Goal: Transaction & Acquisition: Purchase product/service

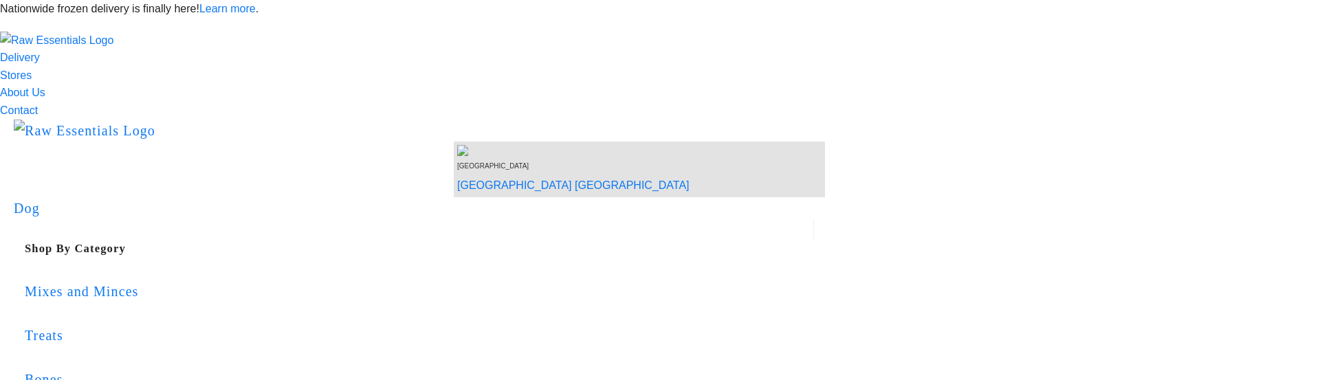
scroll to position [11, 0]
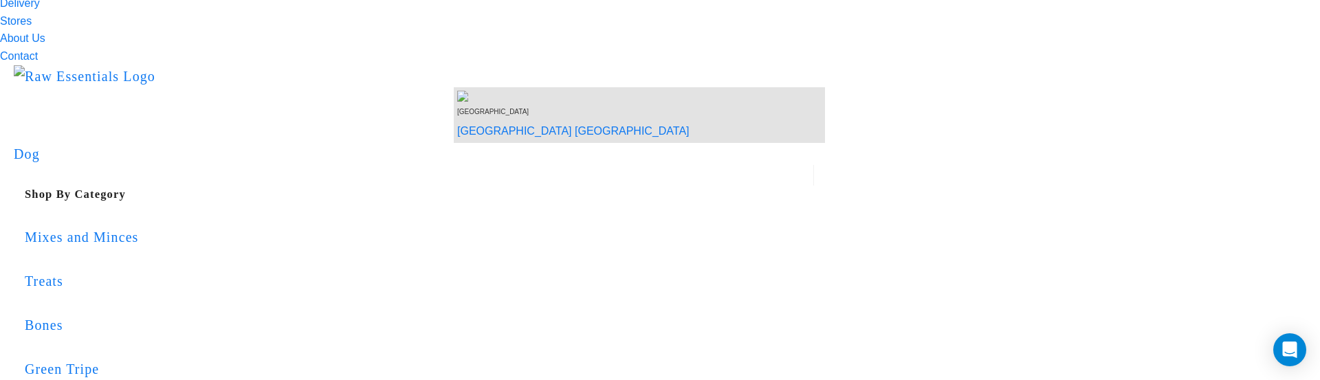
scroll to position [54, 0]
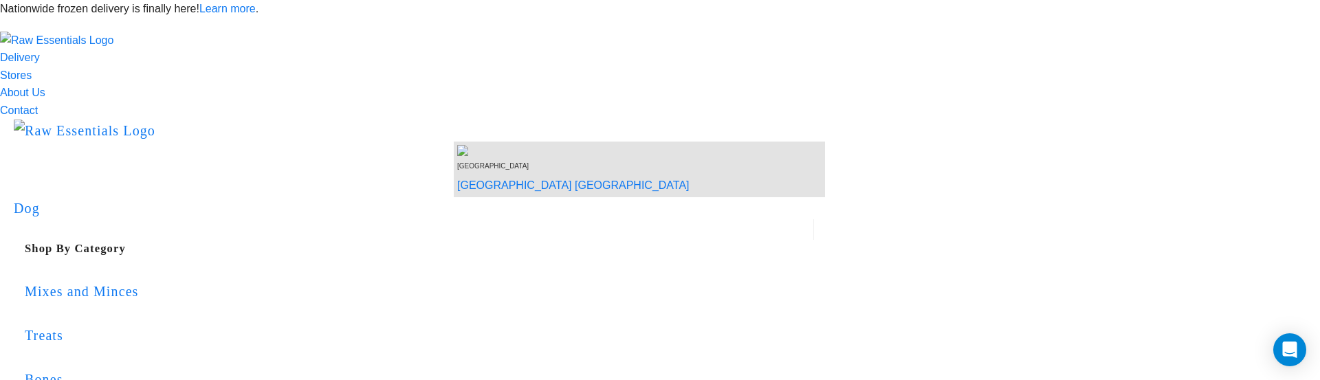
scroll to position [1, 0]
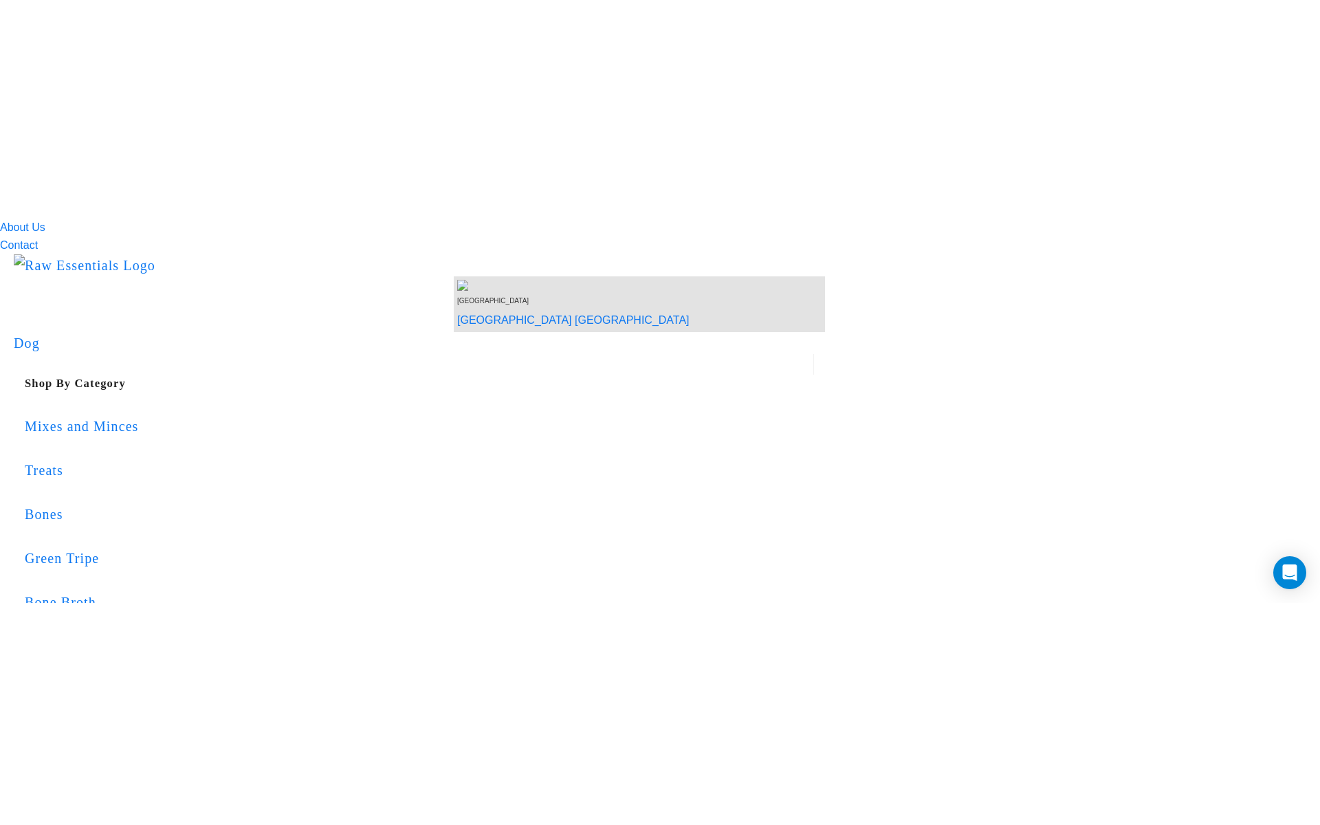
scroll to position [0, 0]
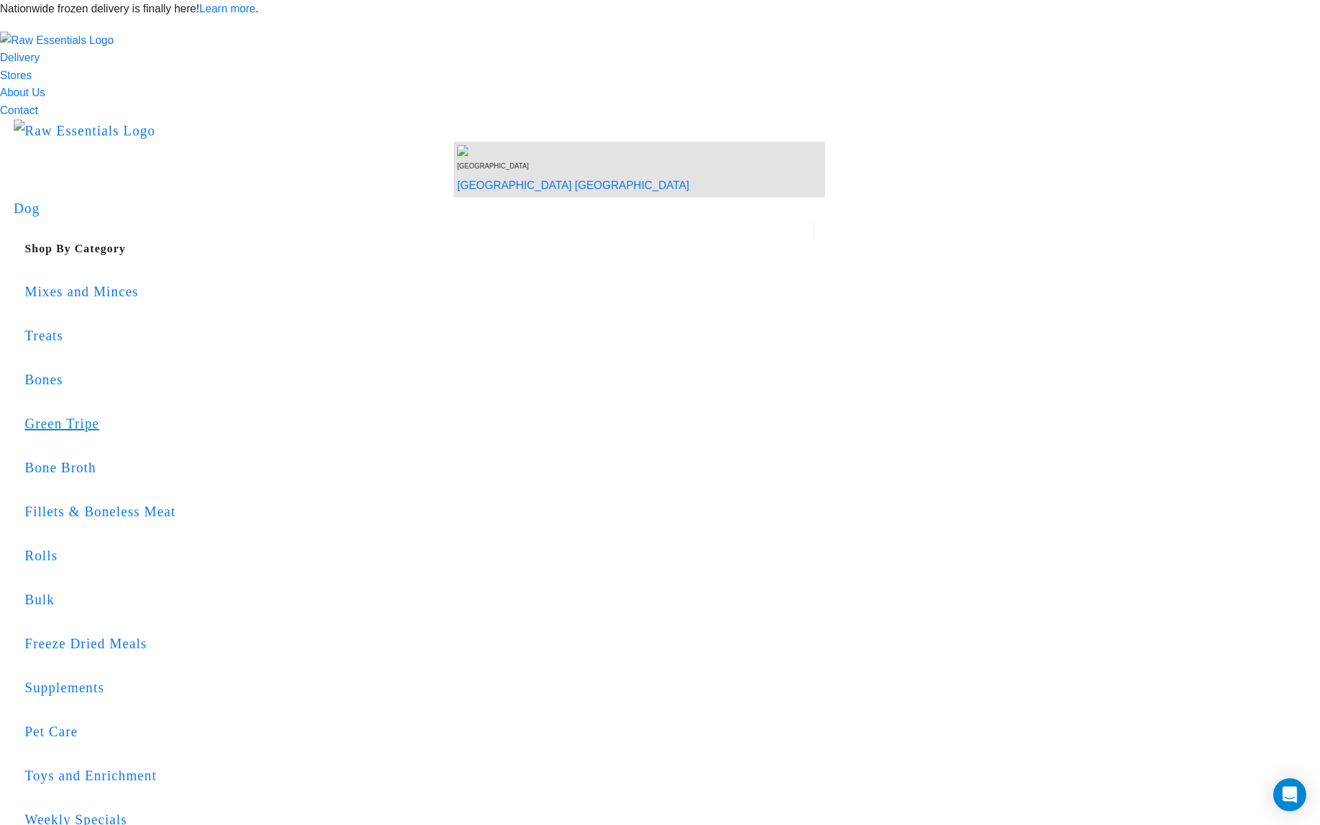
click at [586, 380] on div "Green Tripe" at bounding box center [419, 424] width 789 height 22
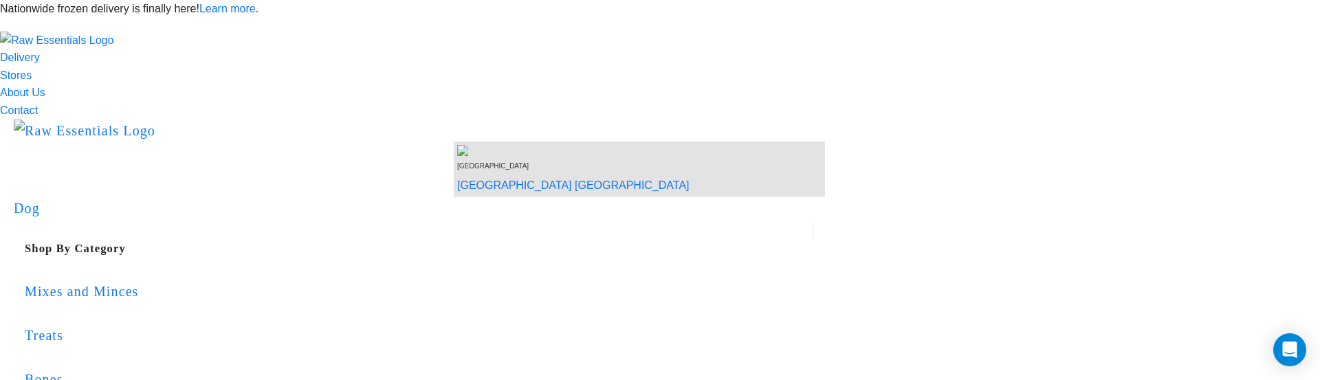
scroll to position [421, 0]
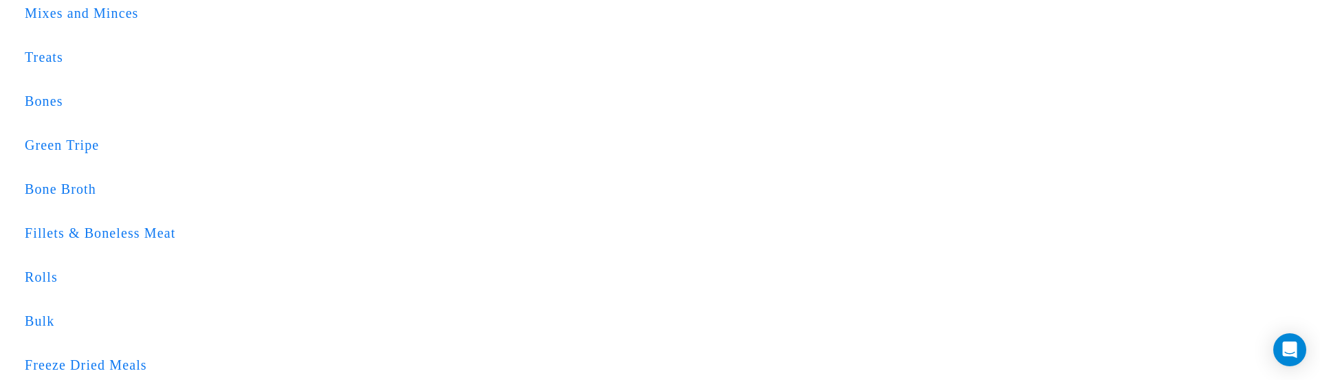
scroll to position [286, 0]
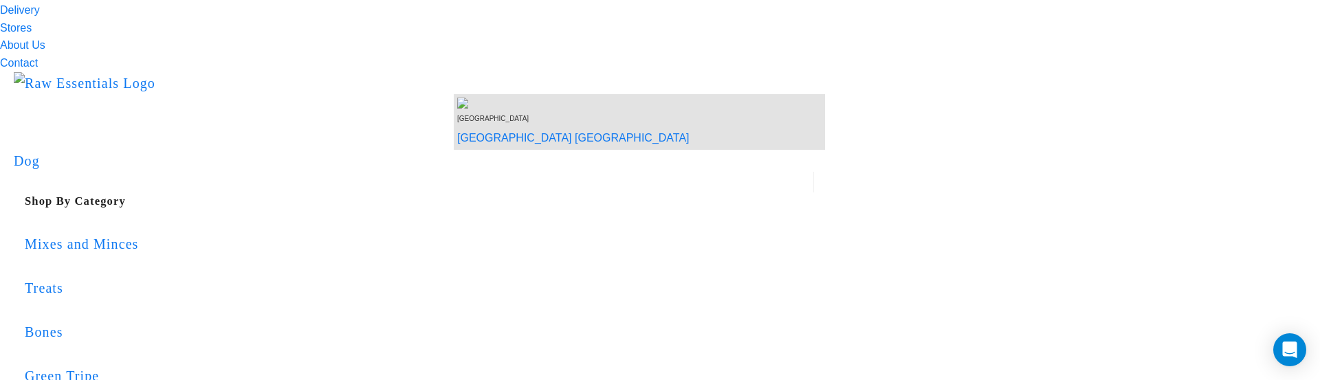
scroll to position [43, 0]
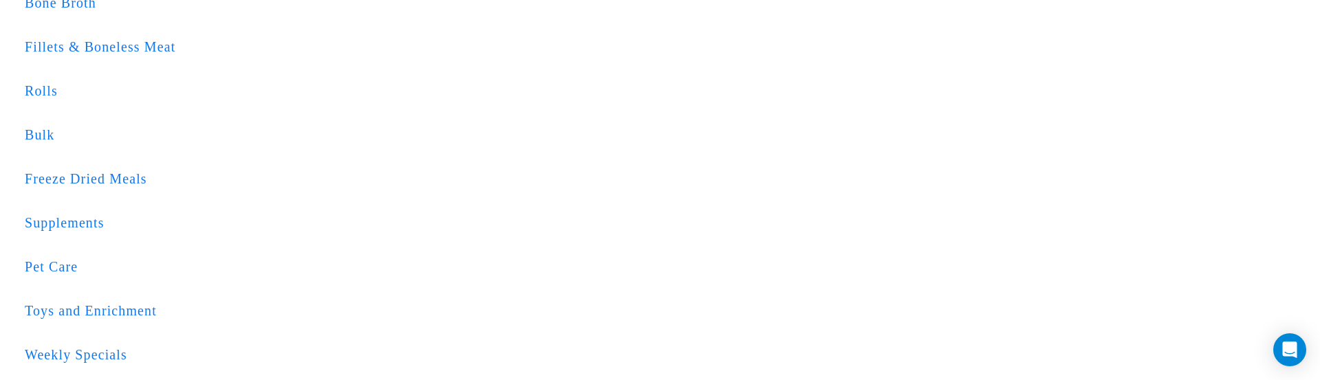
scroll to position [468, 0]
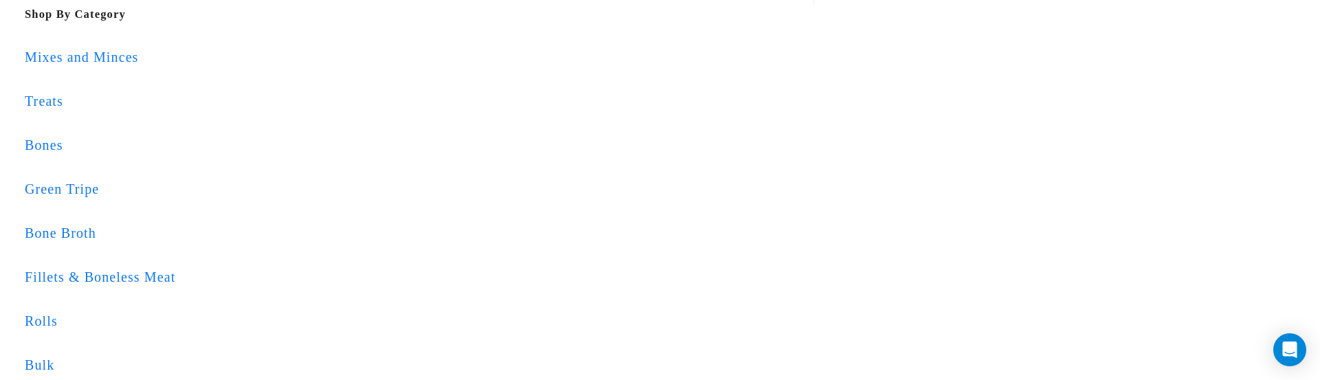
scroll to position [237, 0]
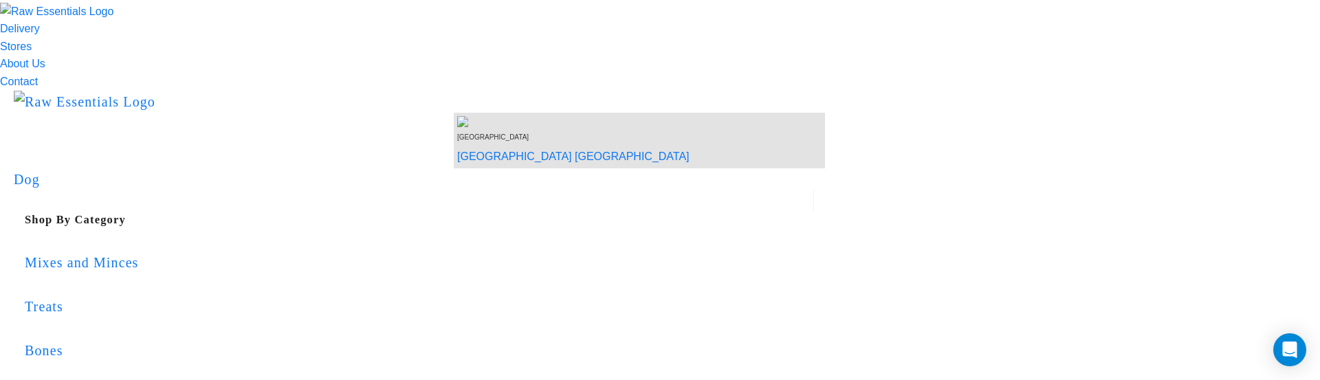
scroll to position [9, 0]
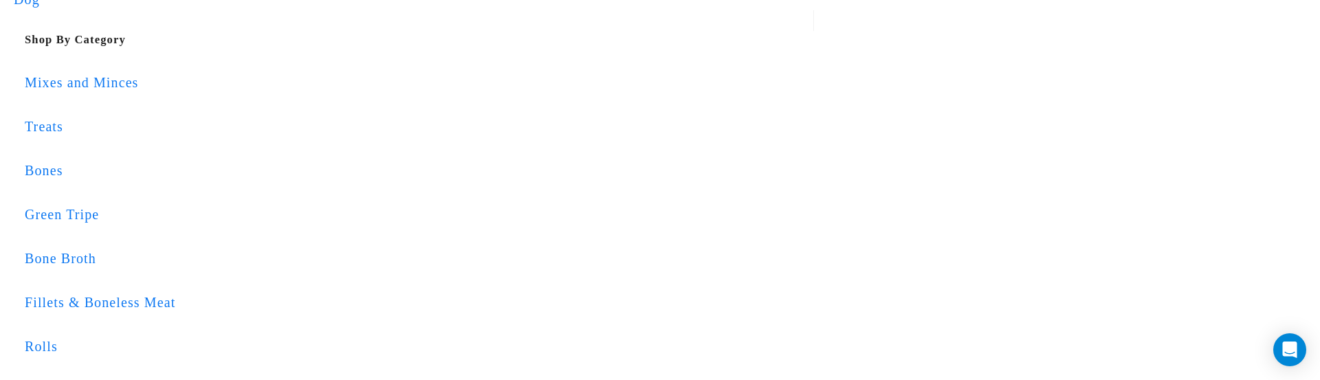
scroll to position [217, 0]
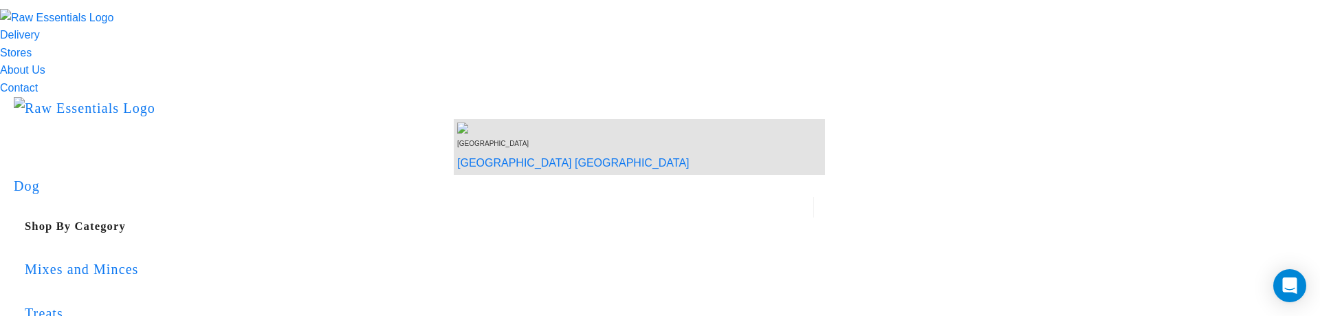
scroll to position [0, 0]
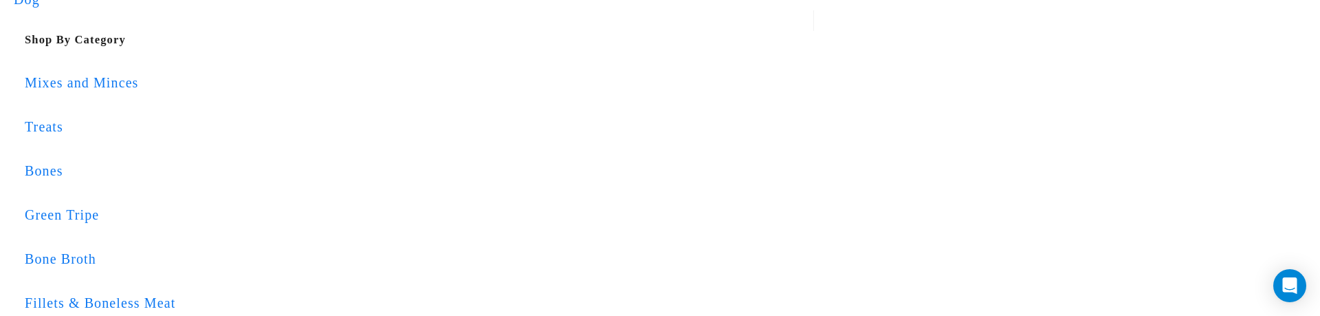
scroll to position [249, 0]
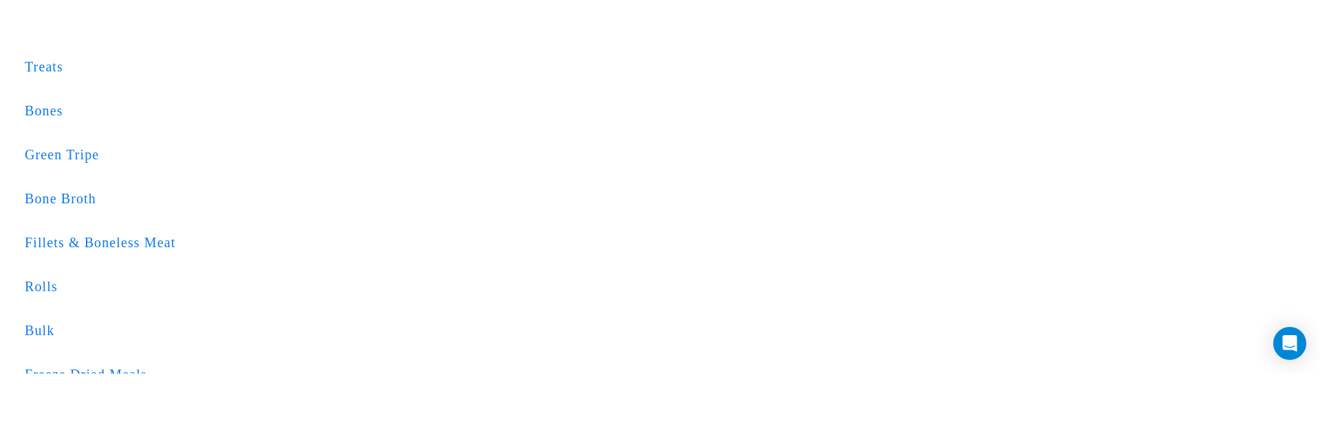
scroll to position [336, 0]
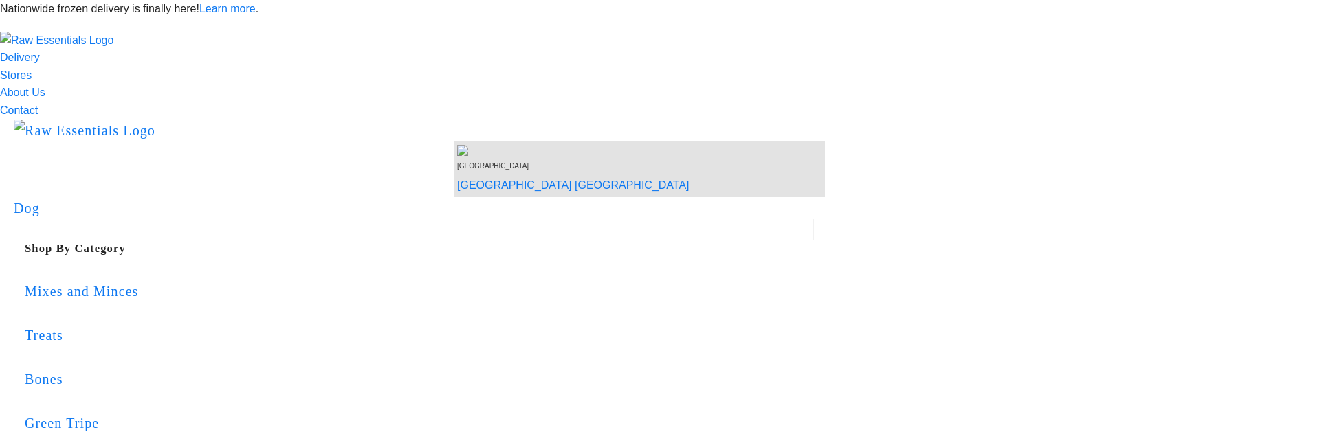
scroll to position [336, 0]
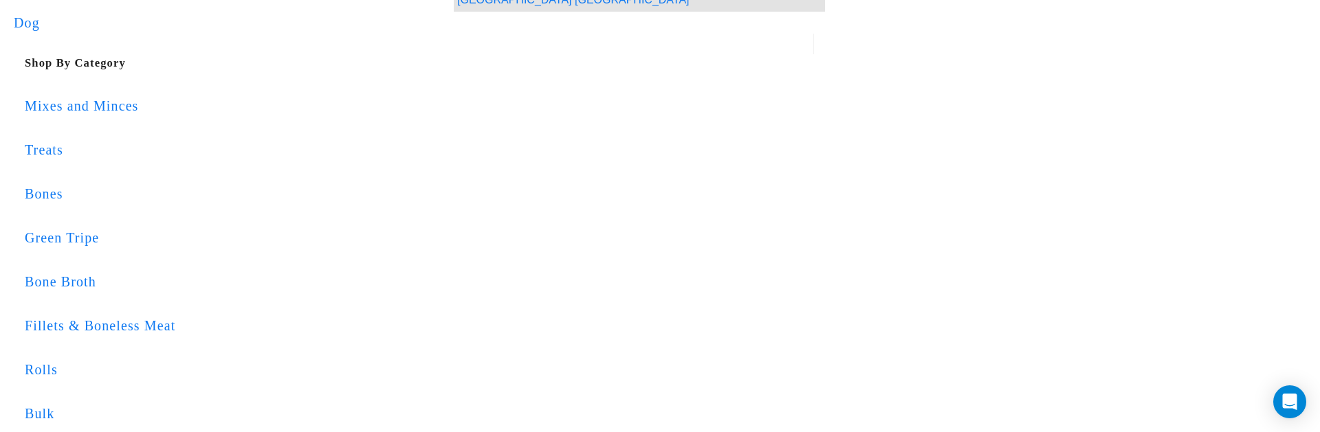
scroll to position [173, 0]
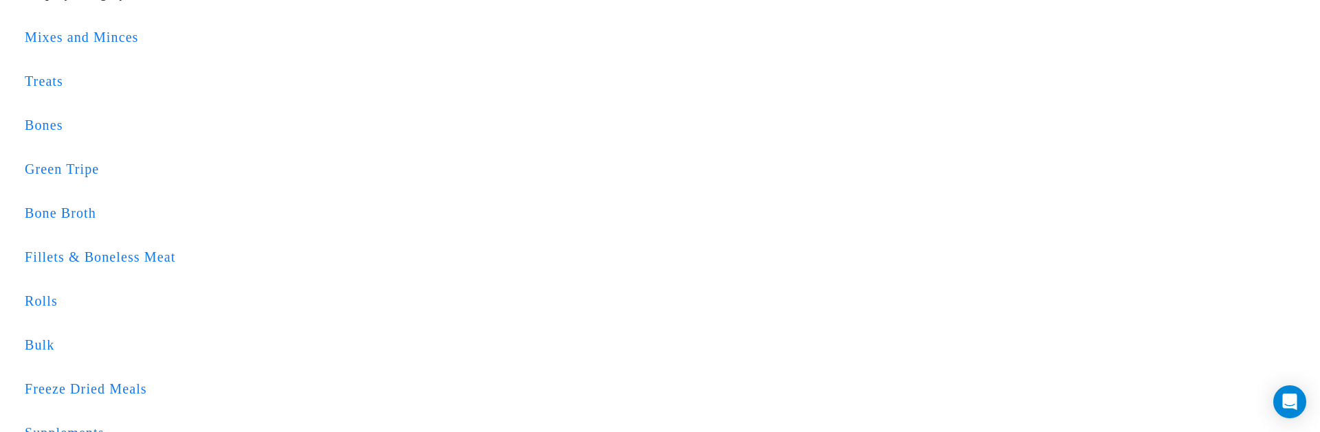
scroll to position [183, 0]
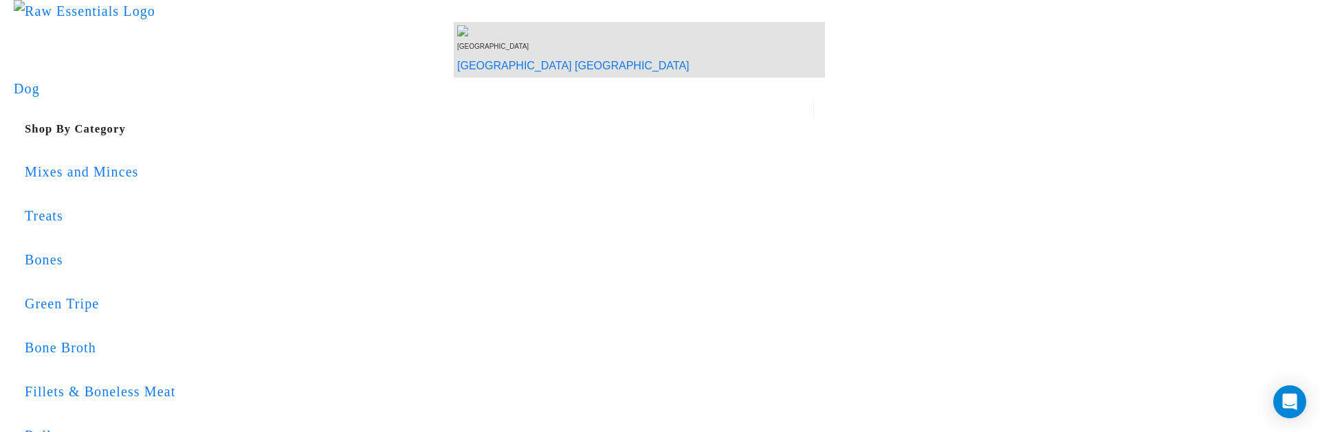
scroll to position [115, 0]
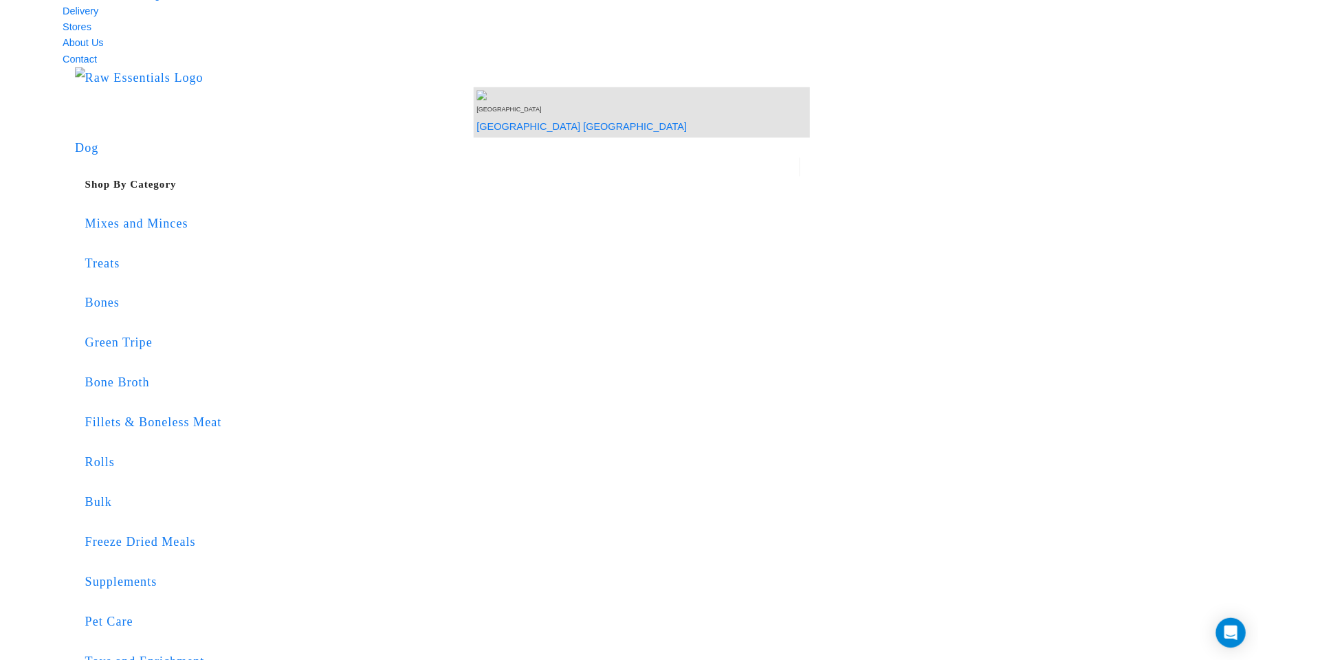
scroll to position [78, 0]
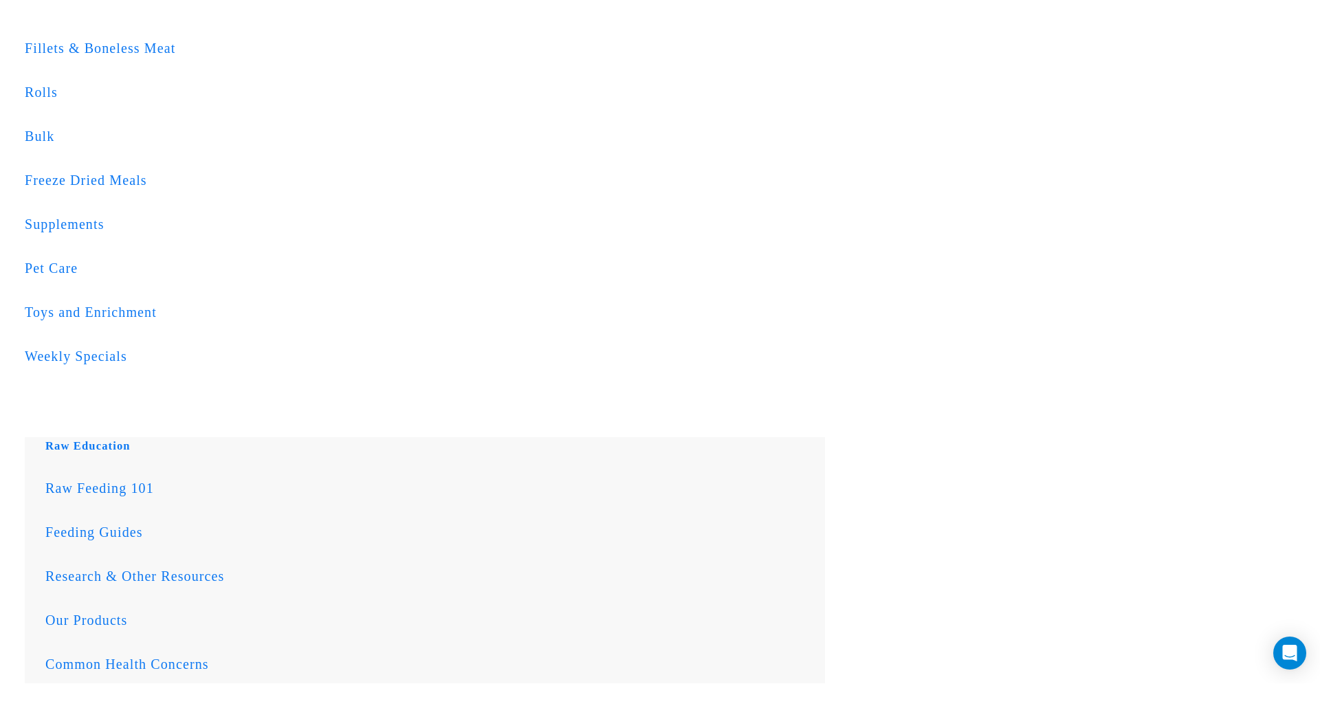
scroll to position [487, 0]
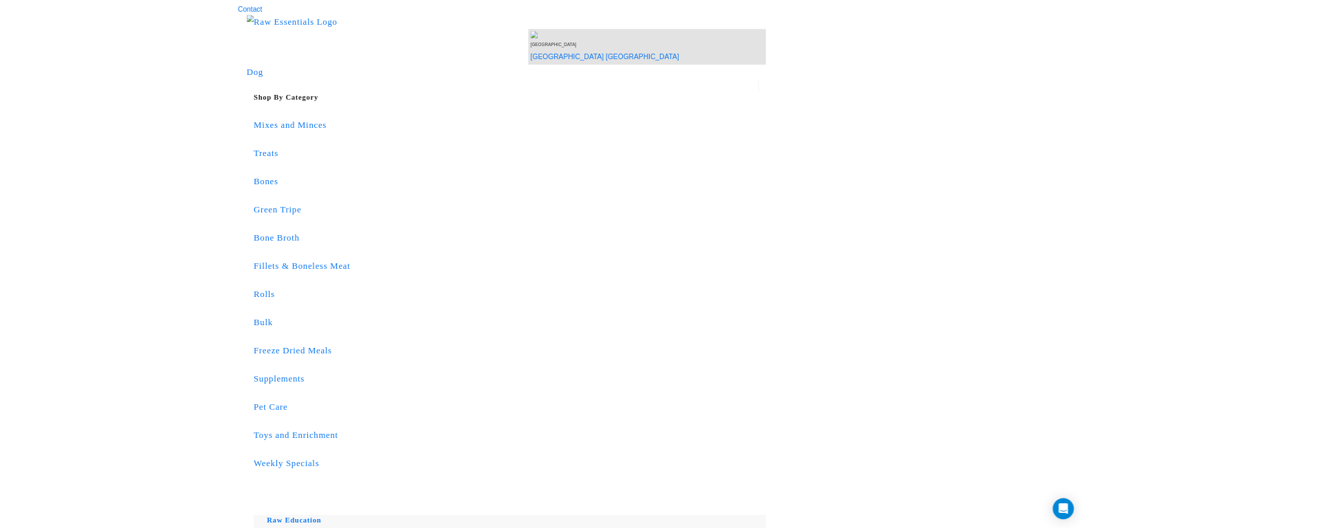
scroll to position [100, 0]
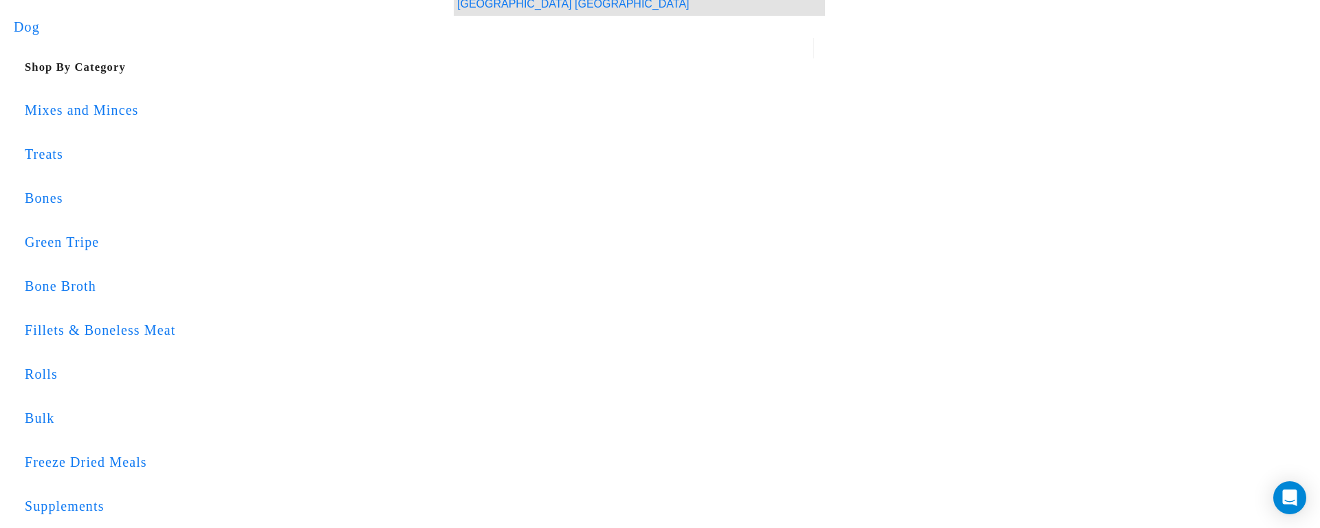
scroll to position [210, 0]
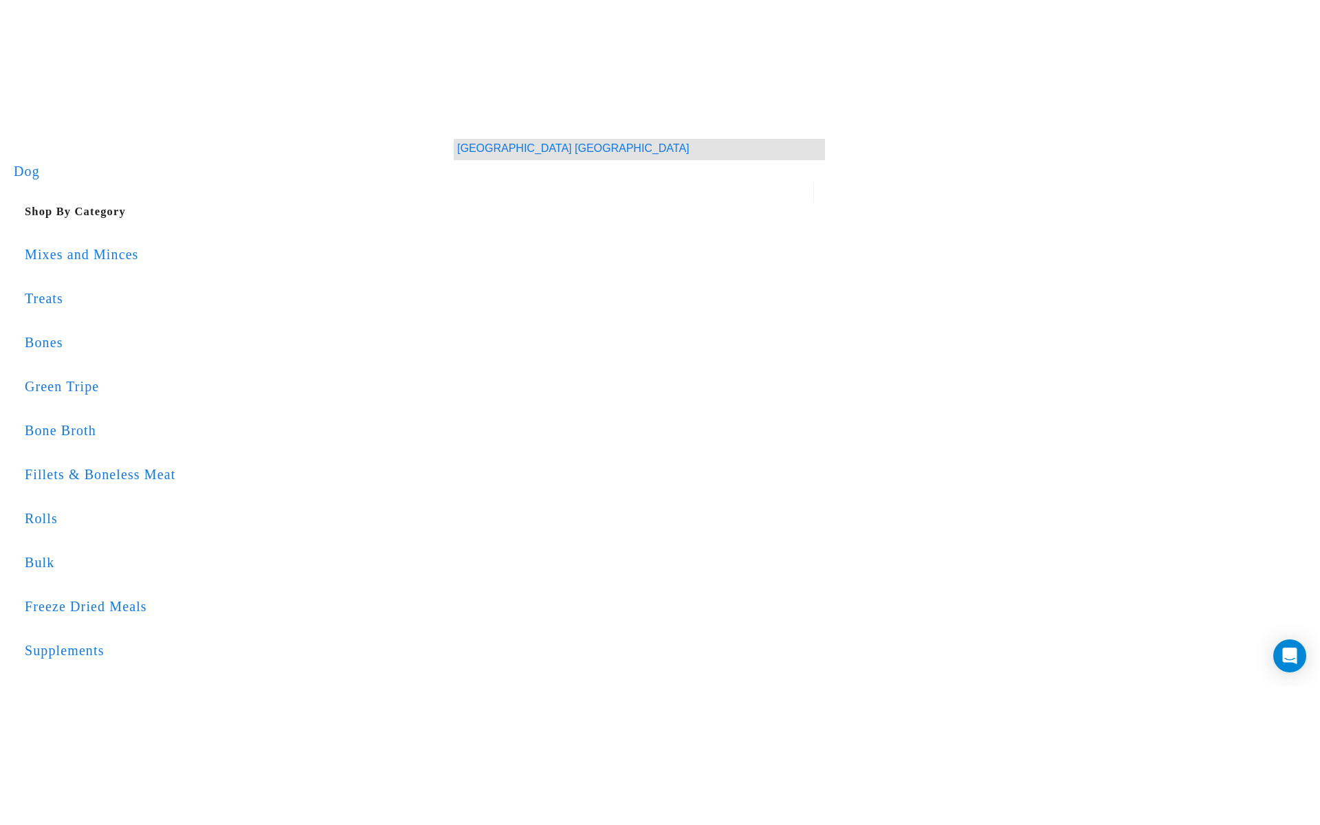
scroll to position [0, 0]
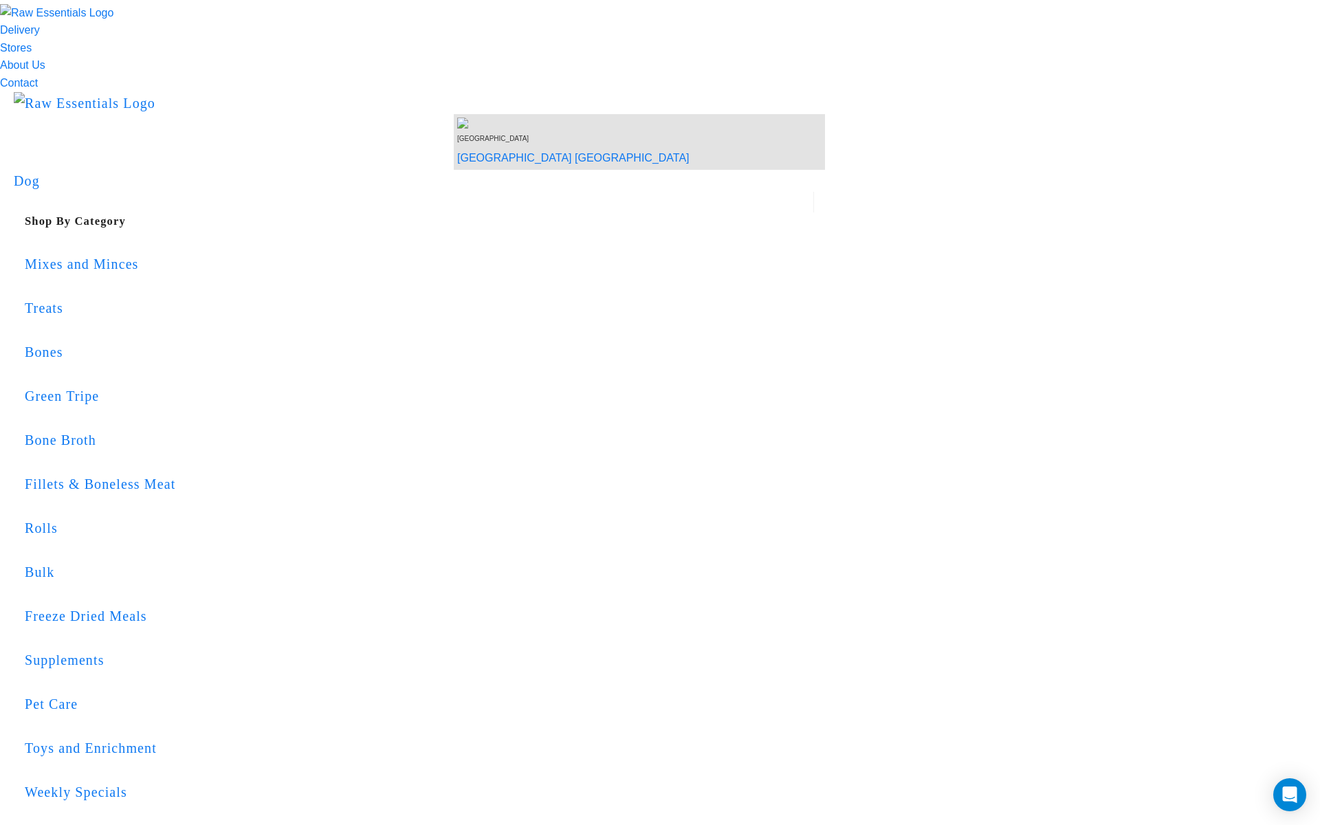
scroll to position [39, 0]
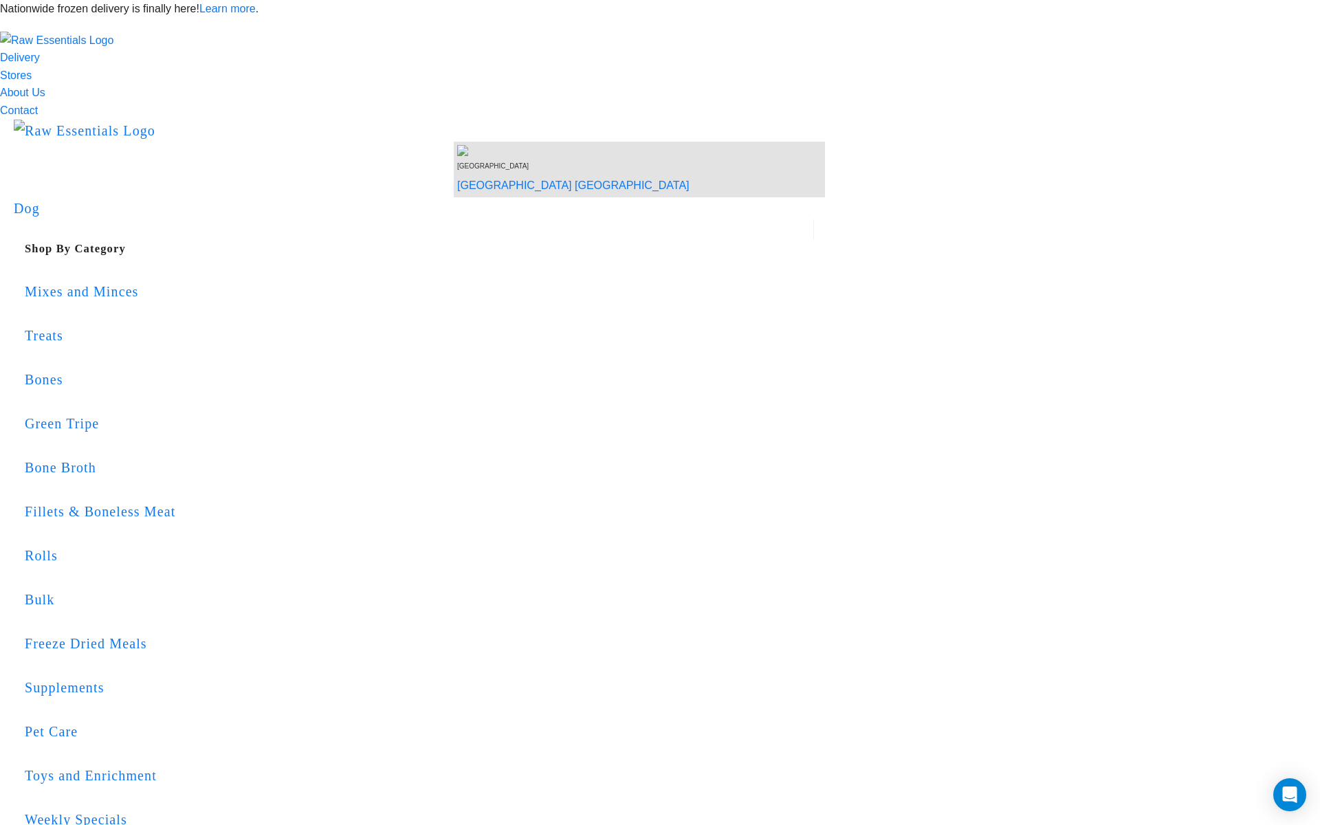
copy p "Error updating cart. Please try again."
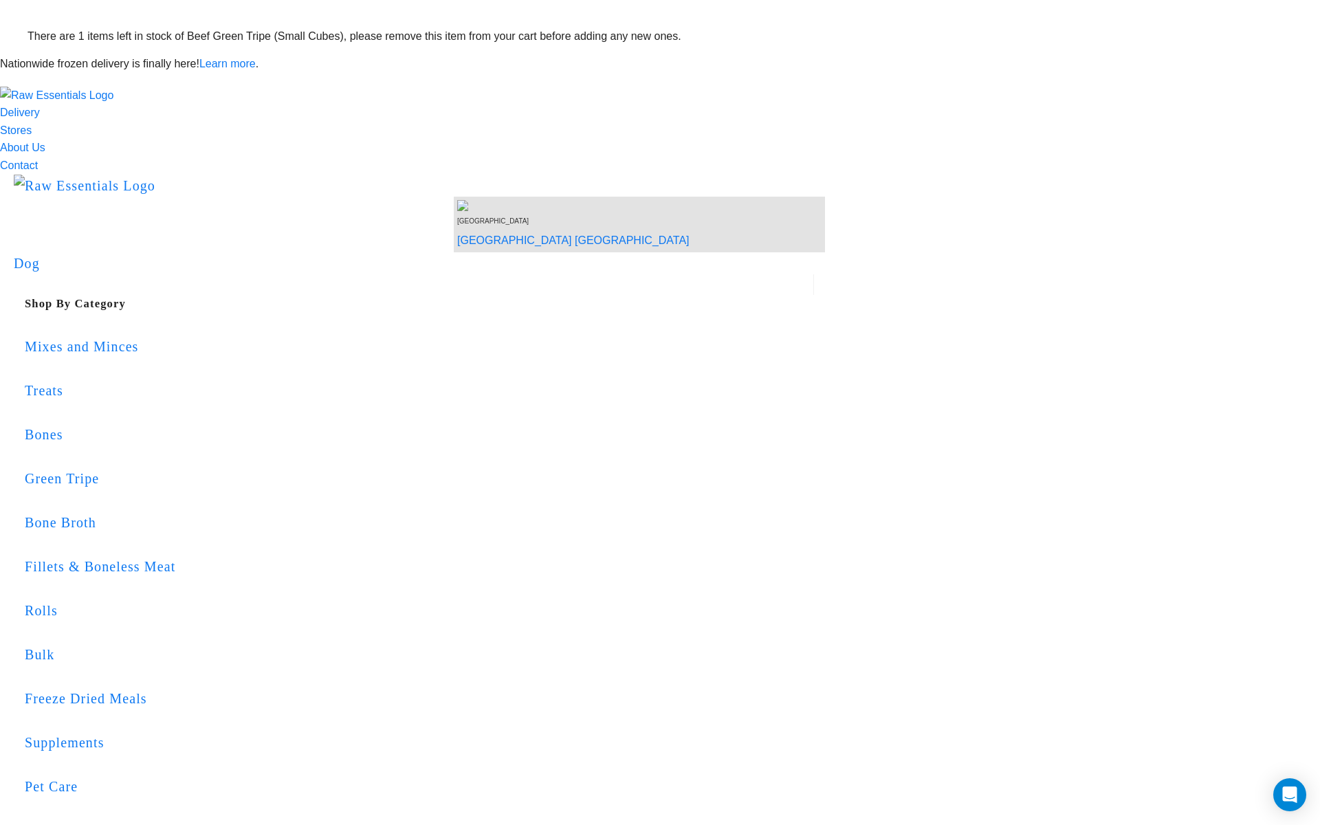
click at [208, 45] on p "There are 1 items left in stock of Beef Green Tripe (Small Cubes), please remov…" at bounding box center [660, 37] width 1265 height 18
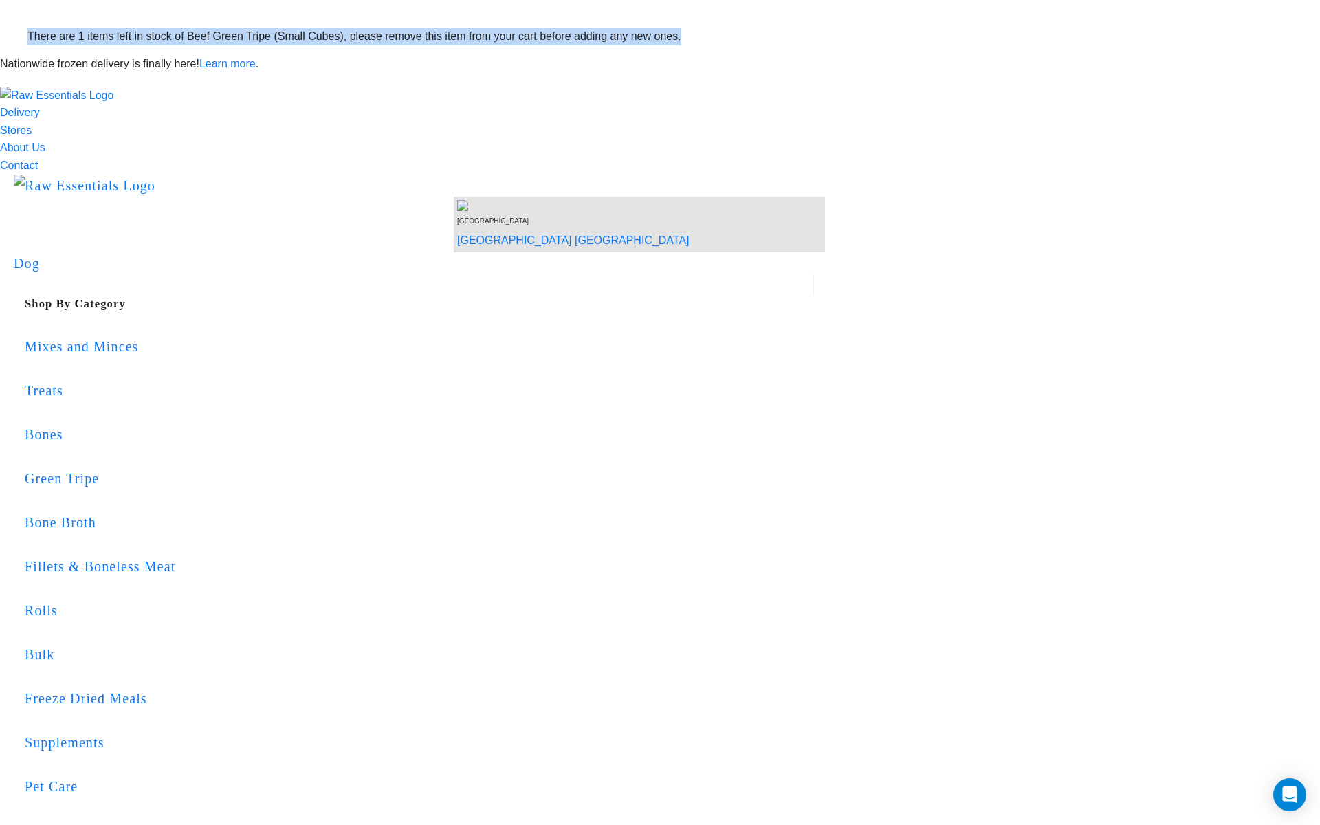
click at [208, 45] on p "There are 1 items left in stock of Beef Green Tripe (Small Cubes), please remov…" at bounding box center [660, 37] width 1265 height 18
copy p "There are 1 items left in stock of Beef Green Tripe (Small Cubes), please remov…"
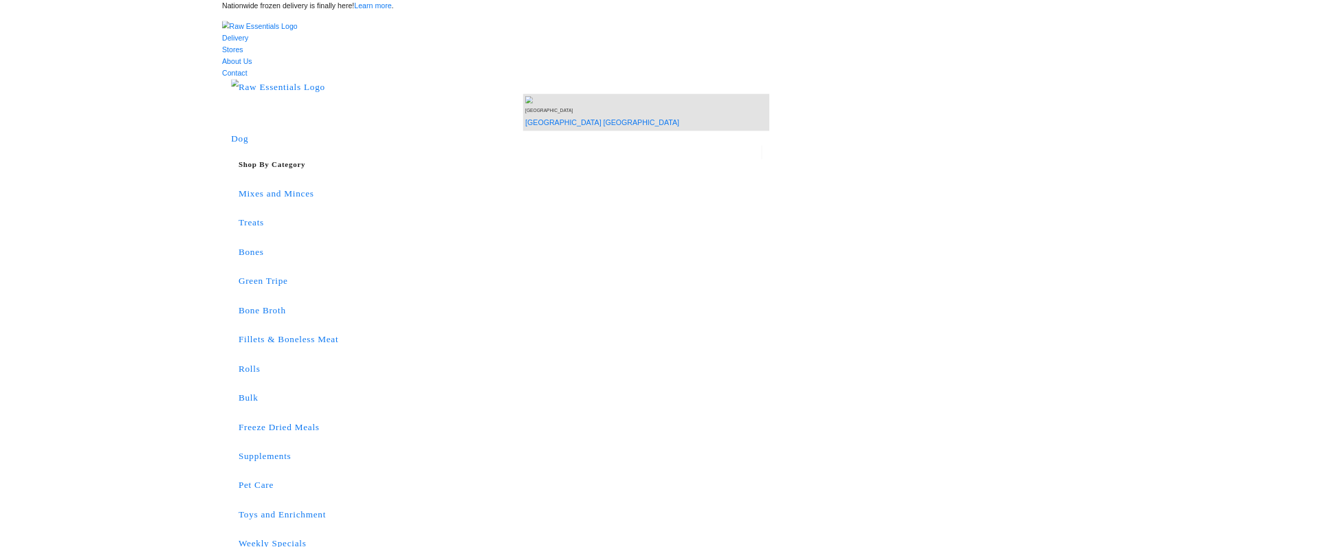
scroll to position [155, 0]
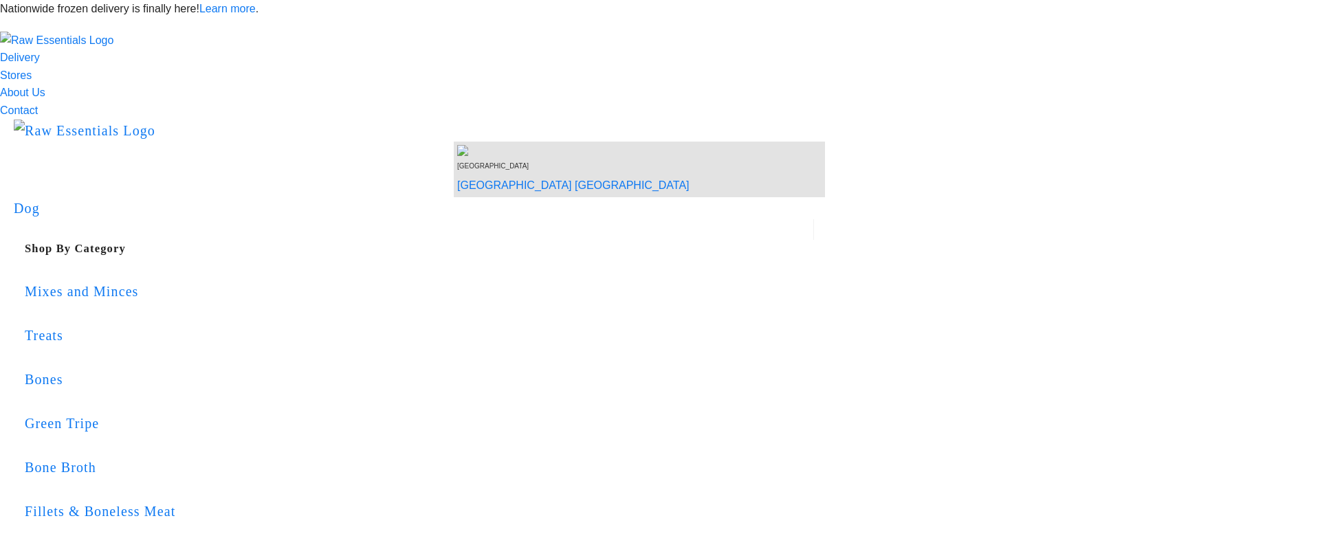
scroll to position [155, 0]
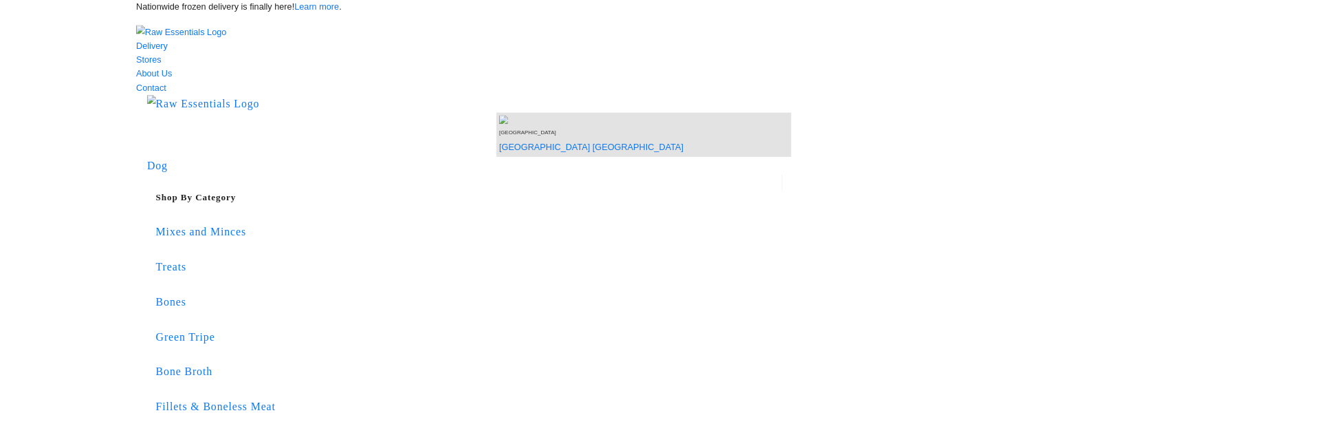
scroll to position [155, 0]
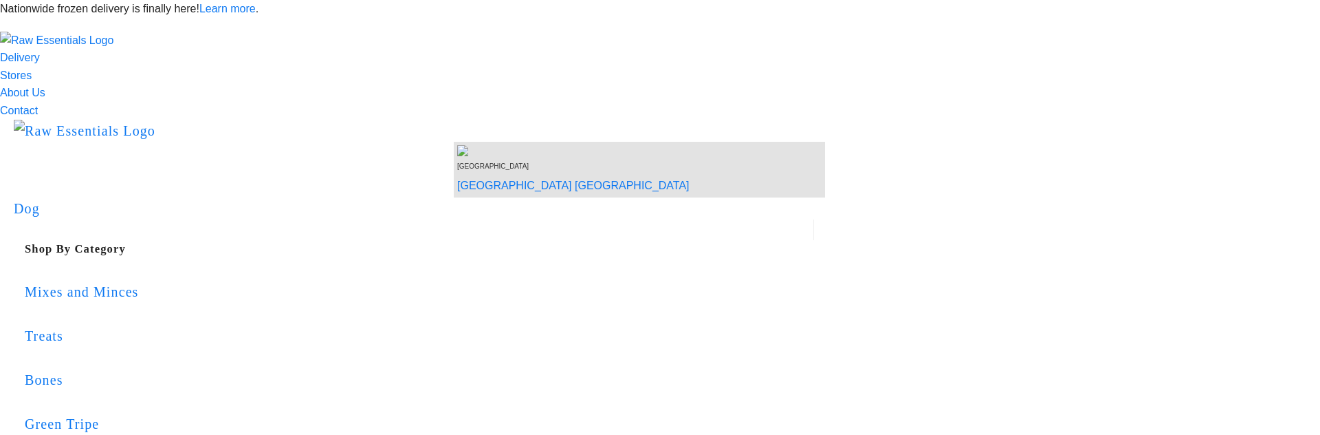
scroll to position [155, 0]
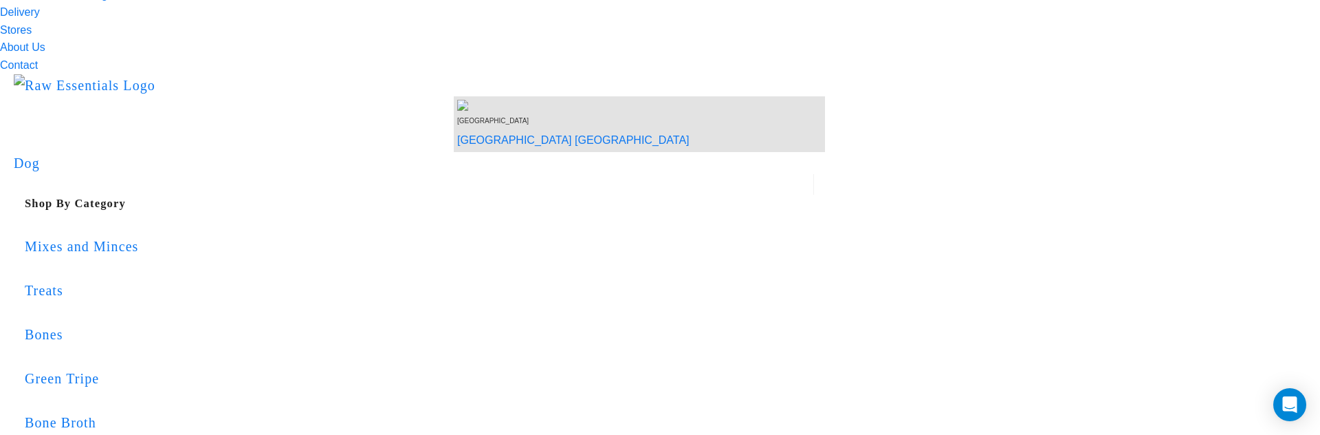
copy p "Error updating cart. Please try again."
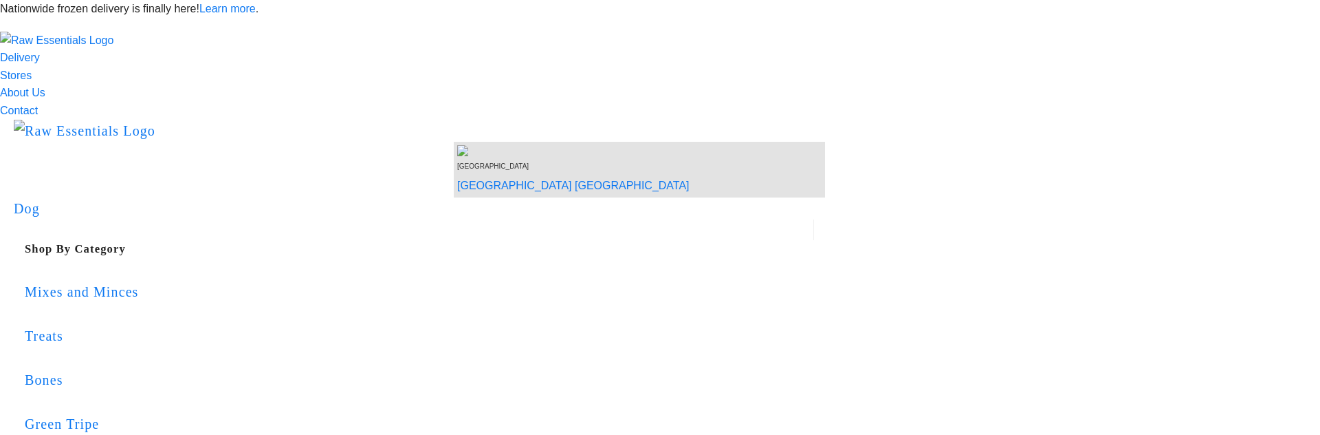
scroll to position [155, 0]
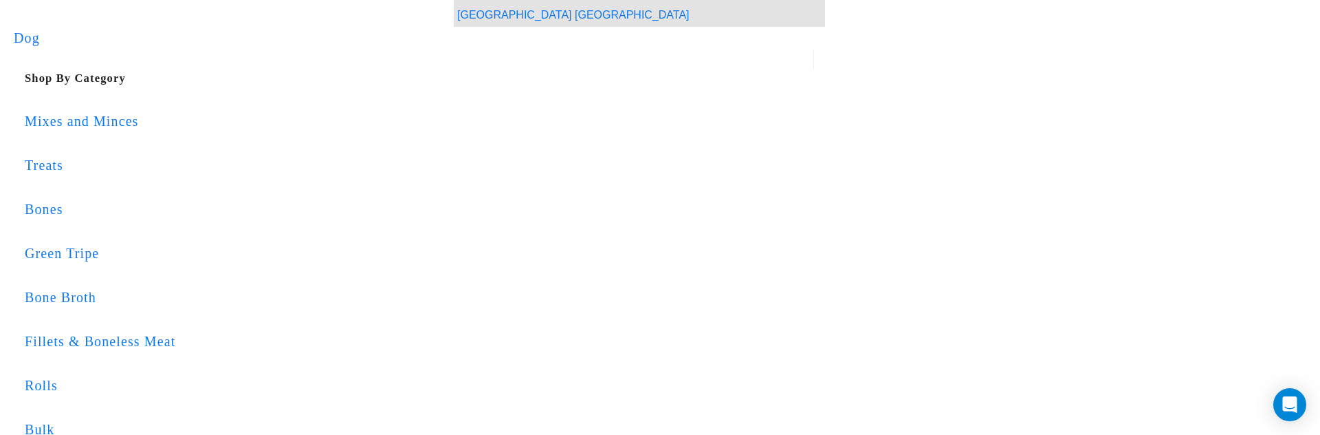
scroll to position [239, 0]
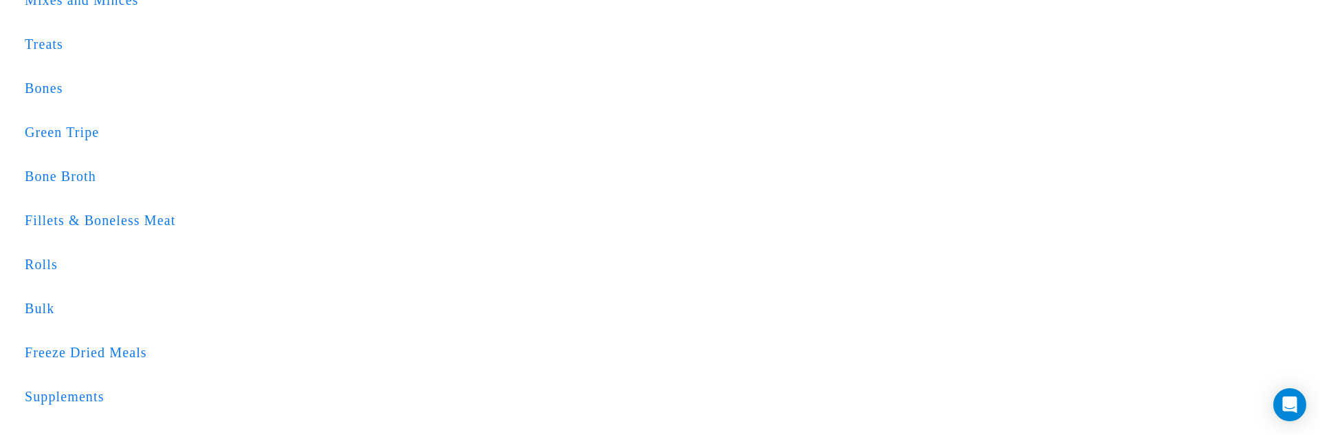
scroll to position [359, 0]
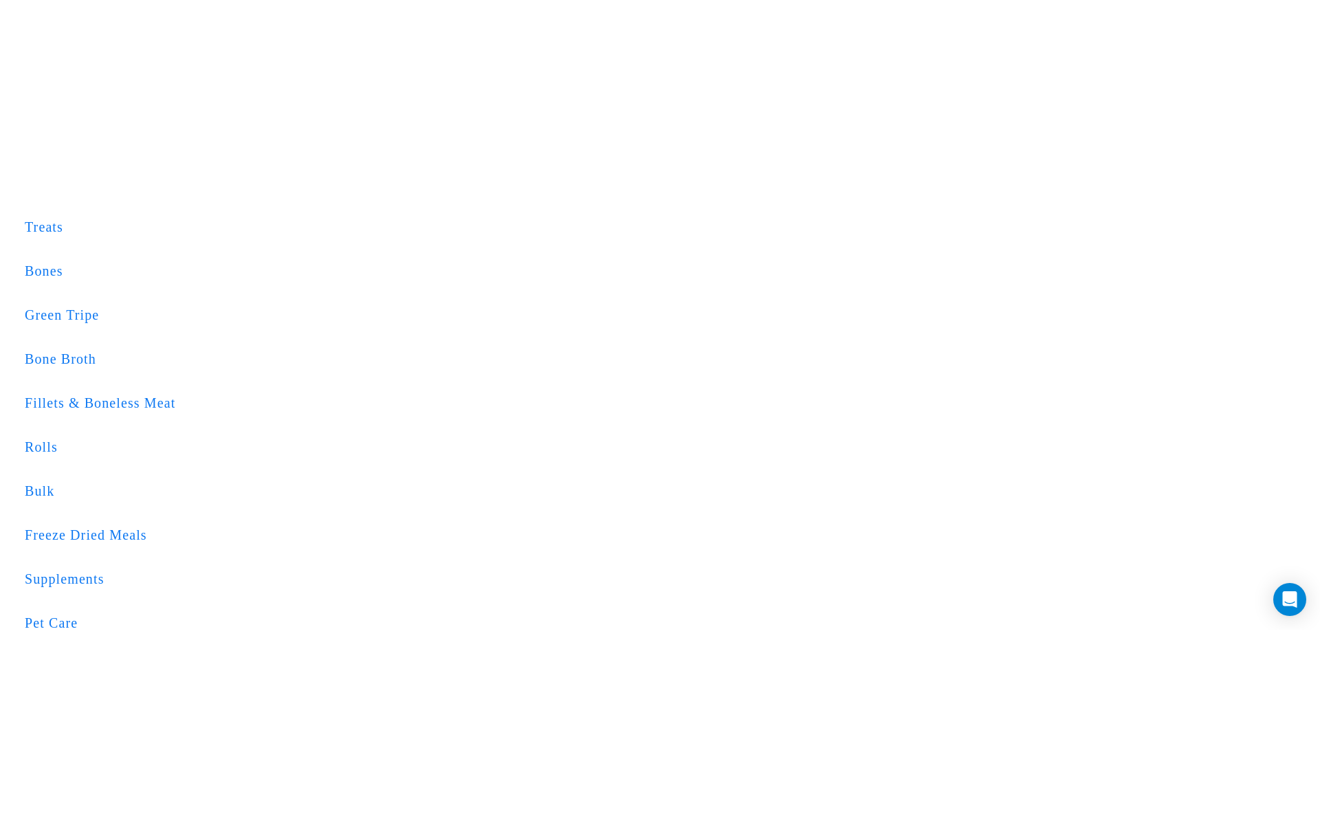
scroll to position [241, 0]
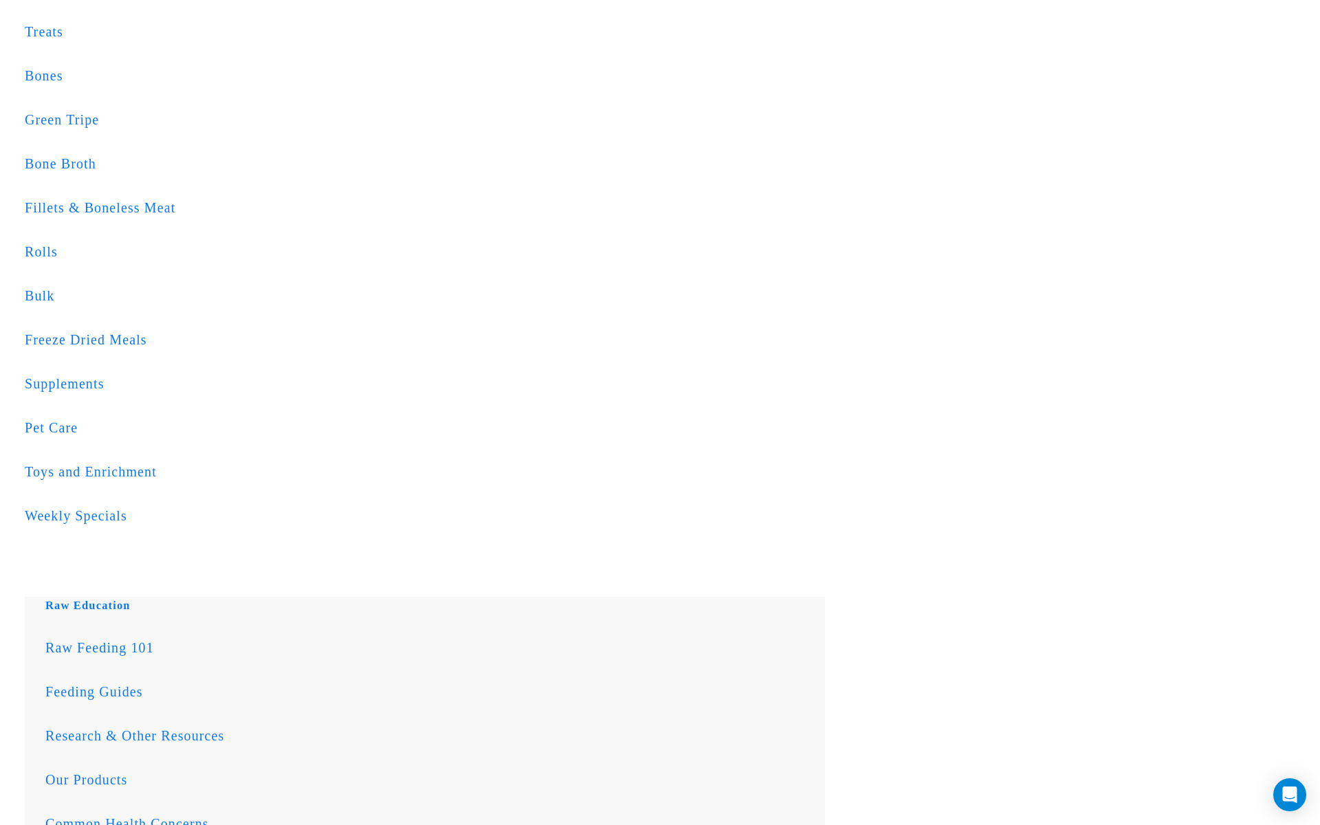
scroll to position [0, 0]
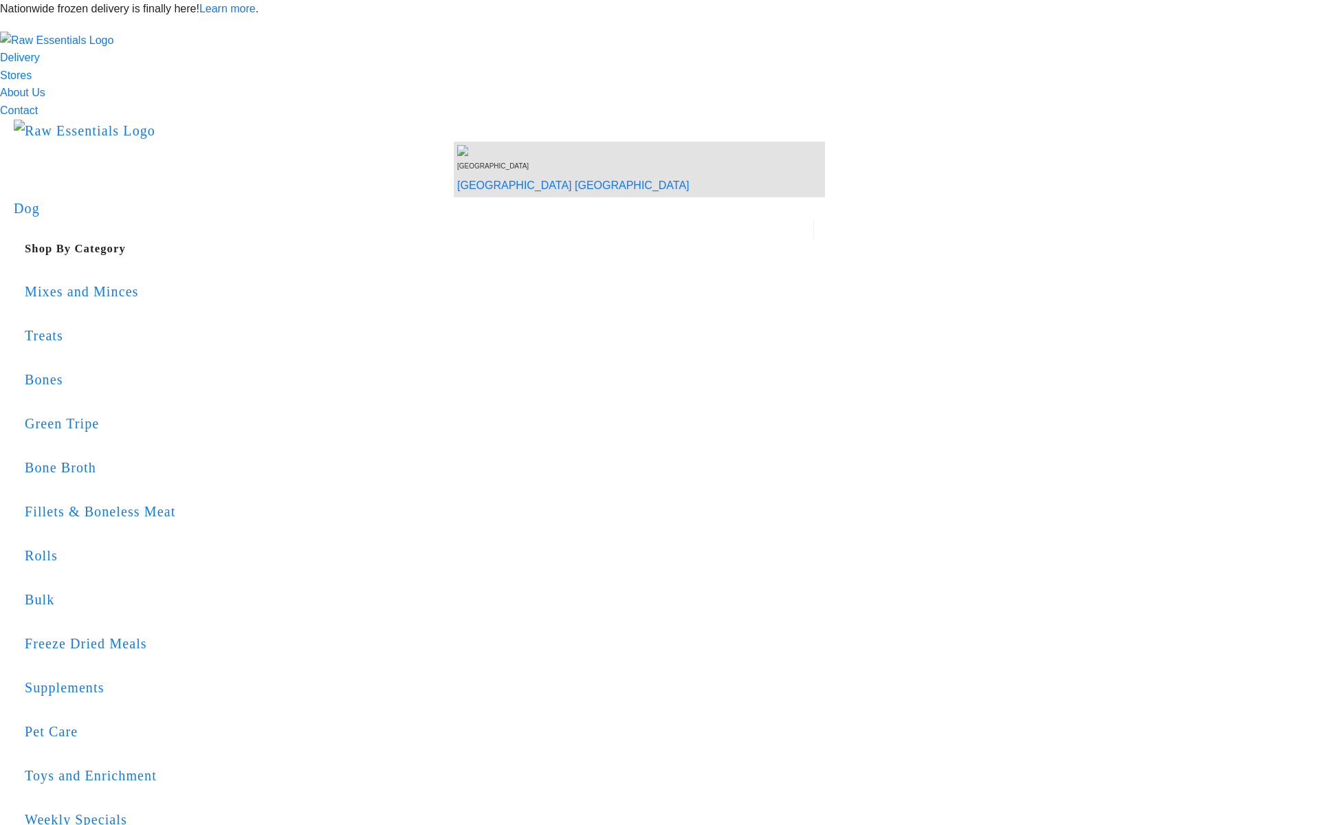
scroll to position [359, 0]
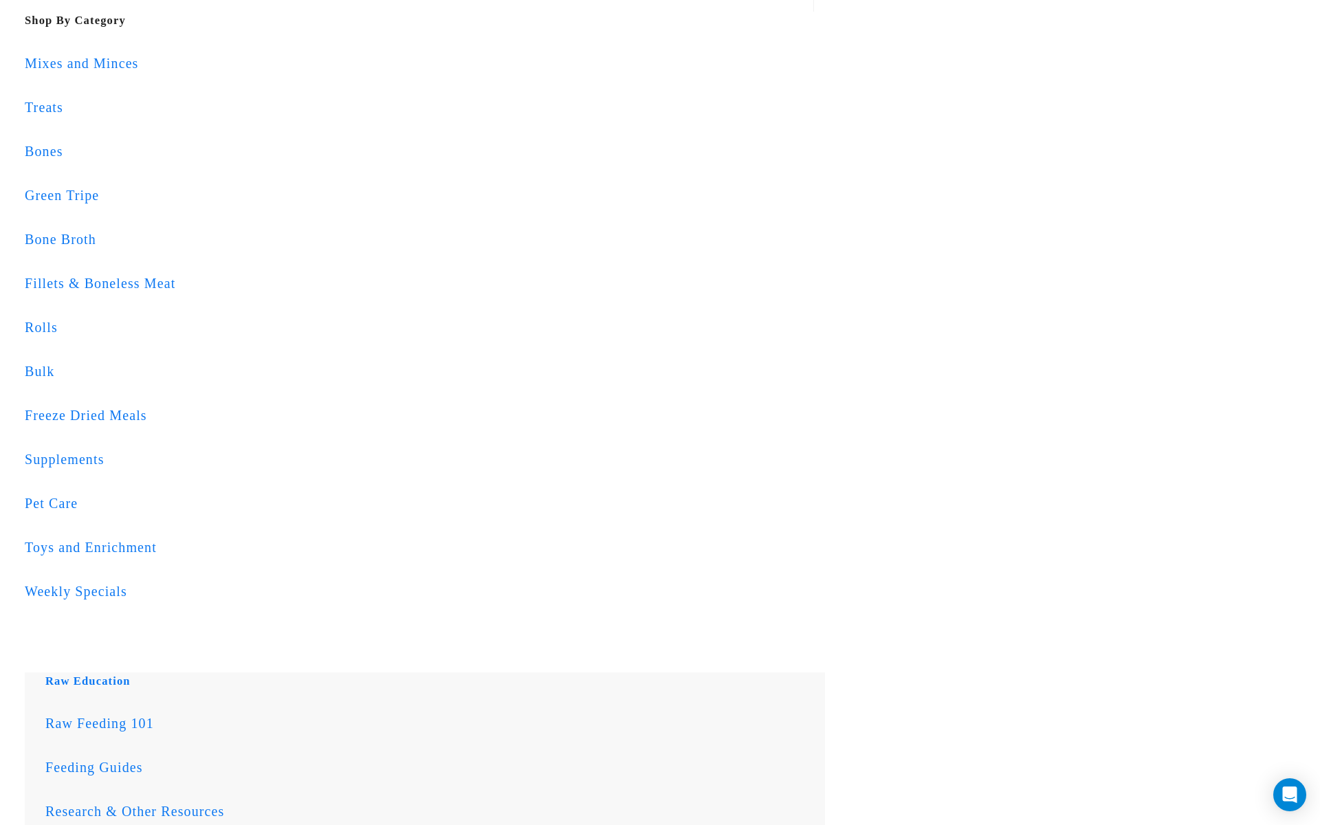
scroll to position [227, 0]
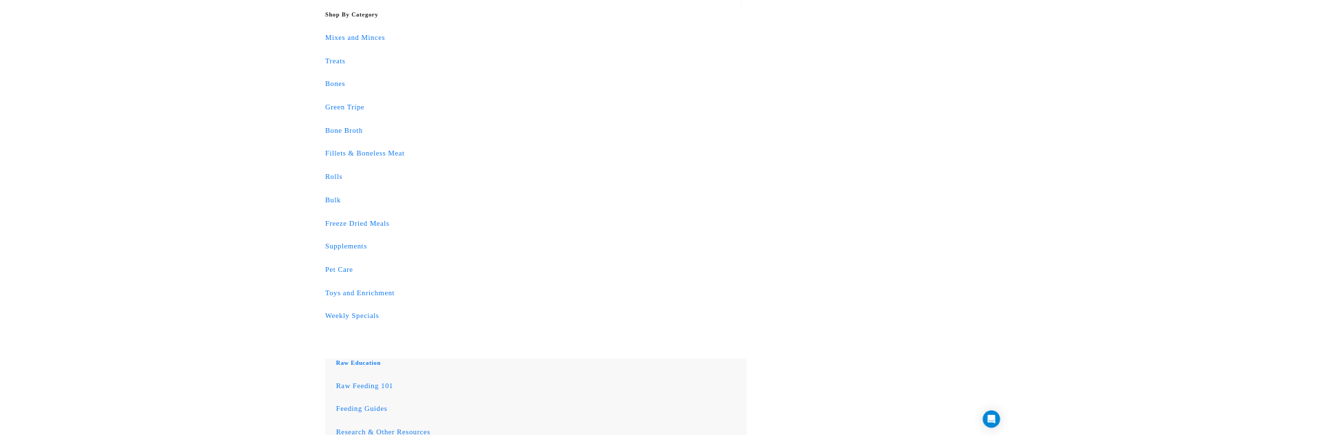
scroll to position [161, 0]
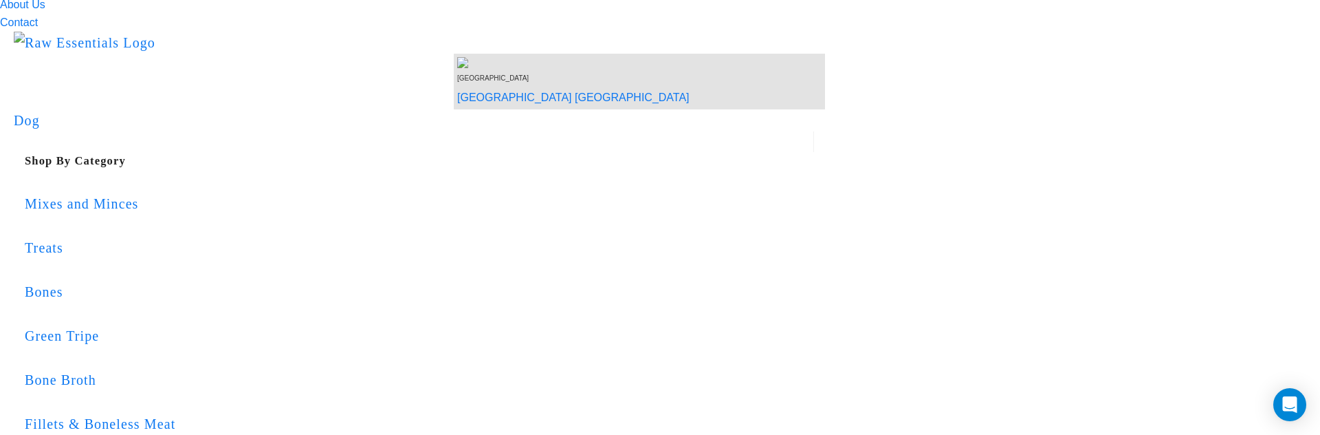
scroll to position [86, 0]
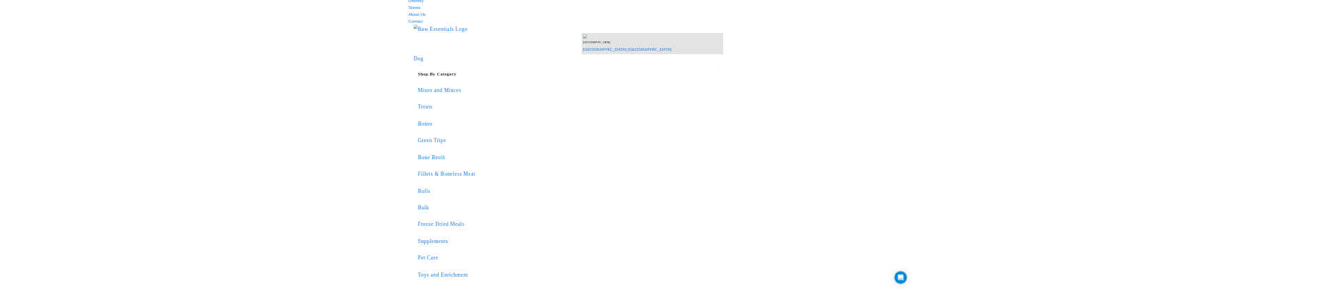
scroll to position [0, 0]
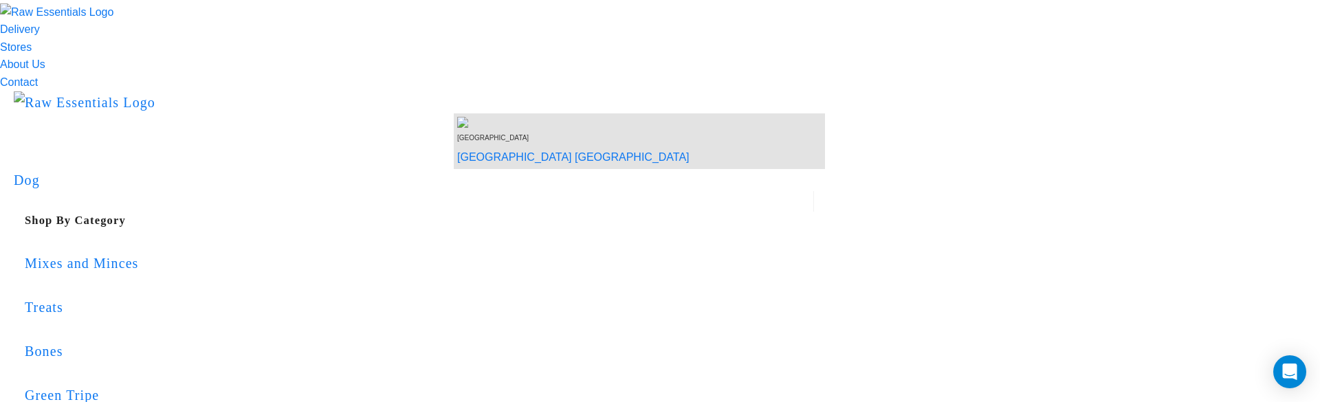
scroll to position [28, 0]
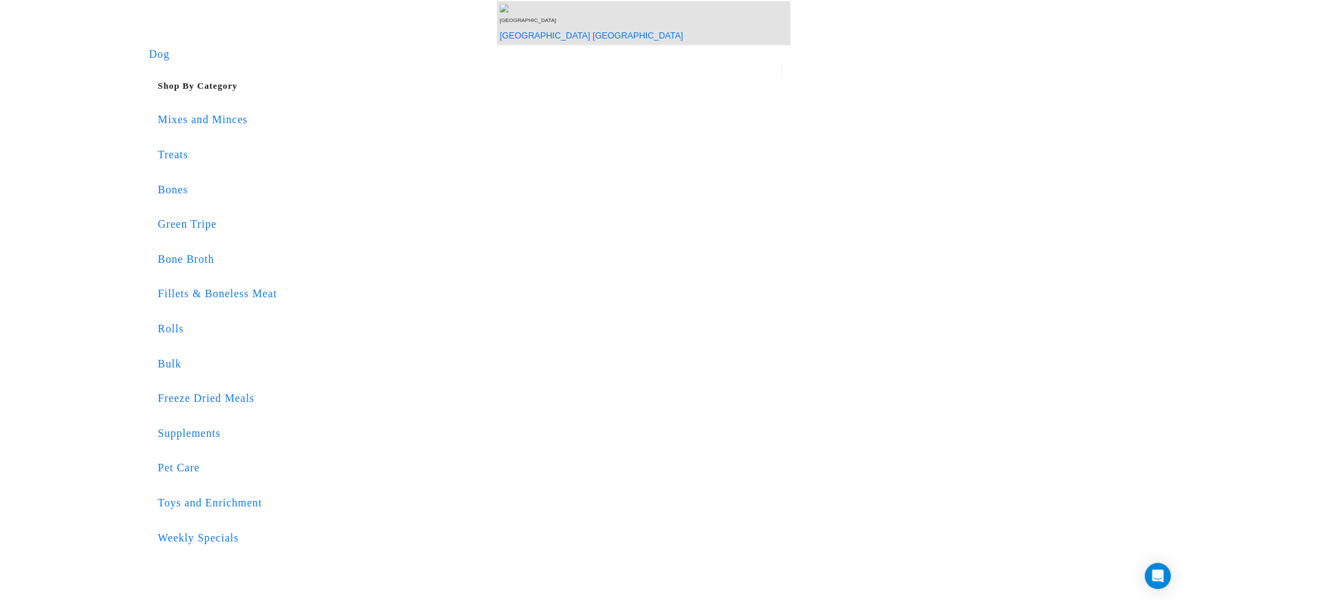
scroll to position [0, 0]
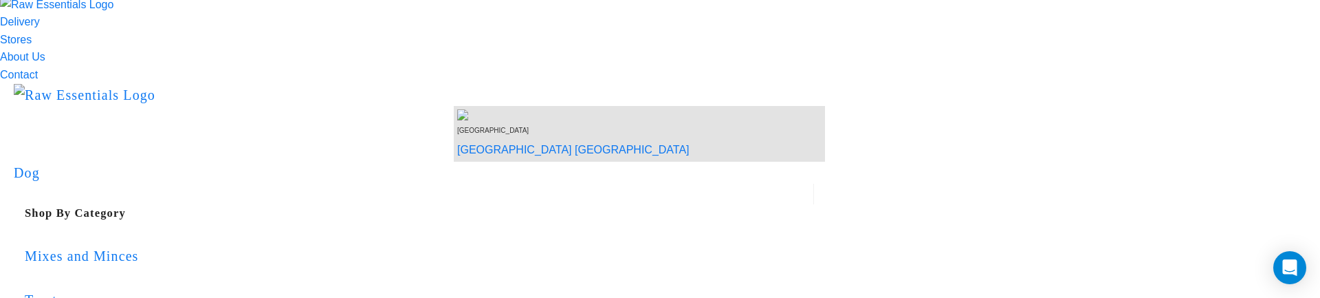
scroll to position [33, 0]
